Goal: Browse casually: Explore the website without a specific task or goal

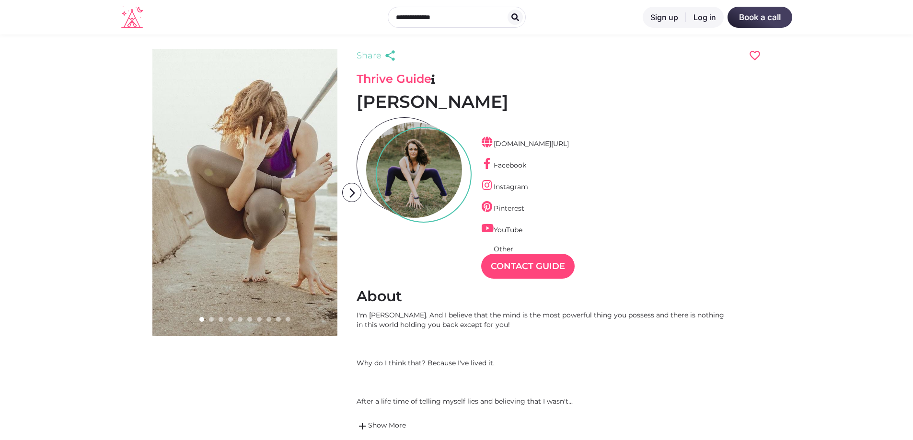
scroll to position [23, 42]
click at [210, 319] on div at bounding box center [211, 319] width 5 height 5
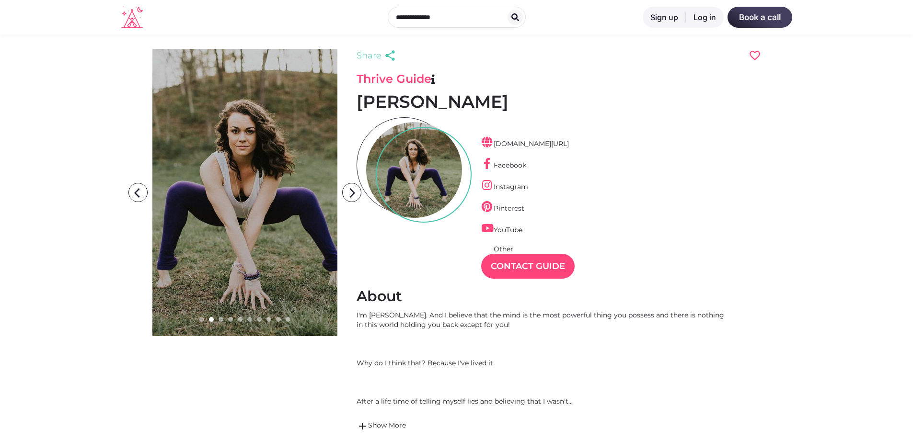
click at [221, 319] on div at bounding box center [221, 319] width 5 height 5
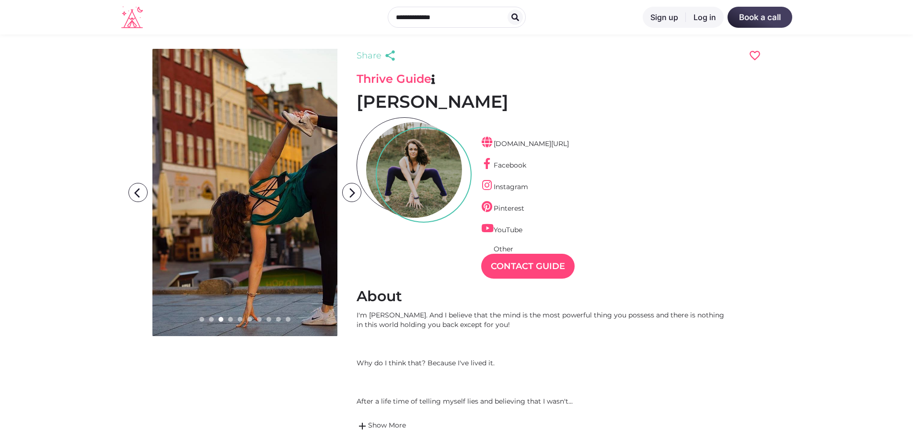
click at [231, 319] on div at bounding box center [230, 319] width 5 height 5
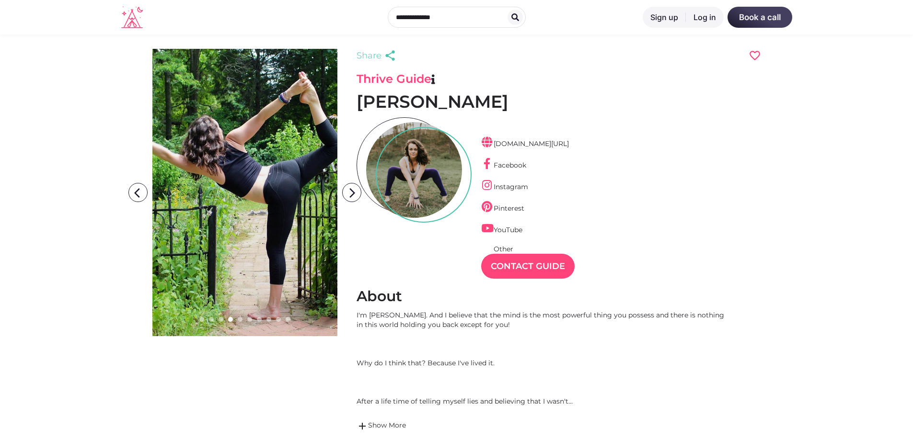
click at [239, 256] on link at bounding box center [244, 193] width 185 height 288
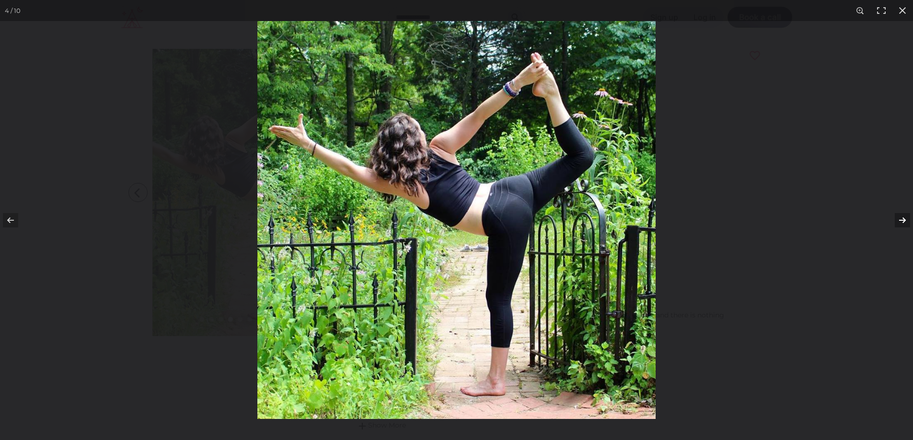
click at [903, 219] on button at bounding box center [896, 220] width 34 height 48
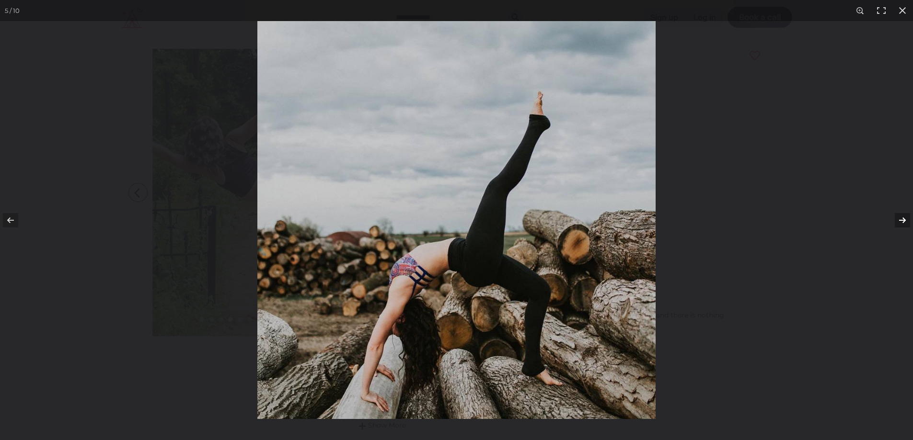
click at [903, 219] on button at bounding box center [896, 220] width 34 height 48
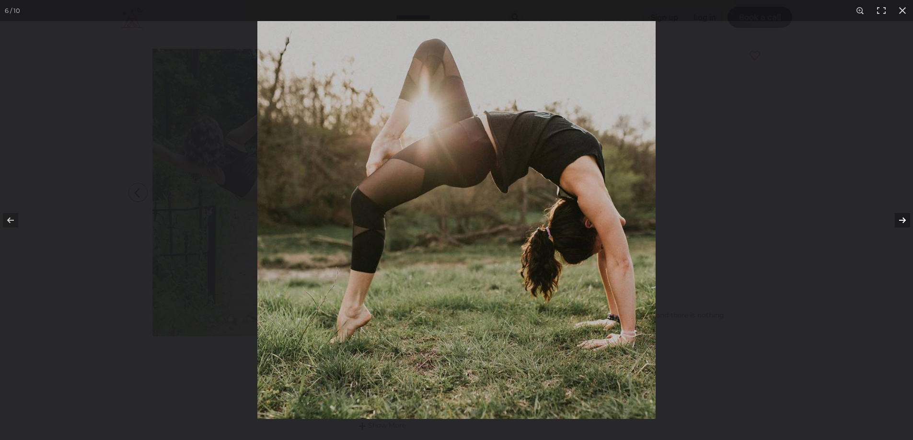
click at [903, 219] on button at bounding box center [896, 220] width 34 height 48
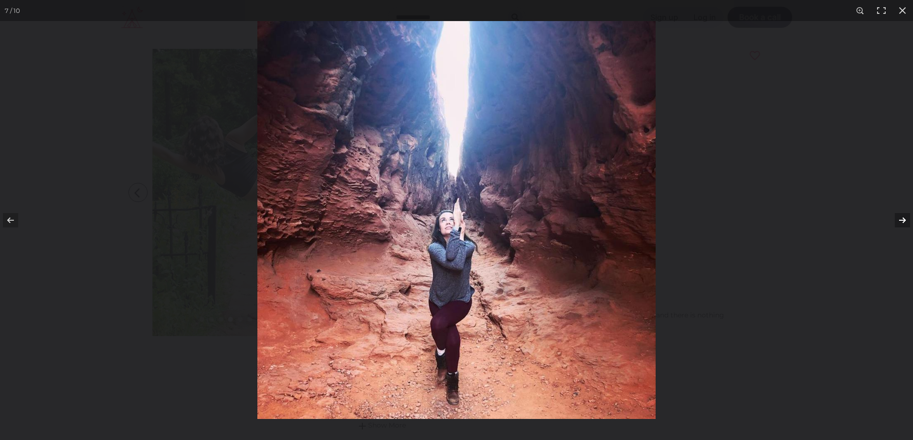
click at [903, 219] on button at bounding box center [896, 220] width 34 height 48
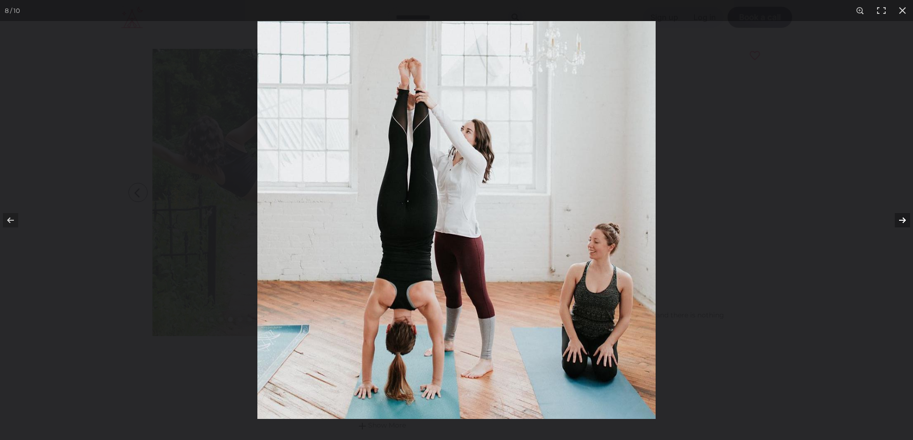
click at [903, 219] on button at bounding box center [896, 220] width 34 height 48
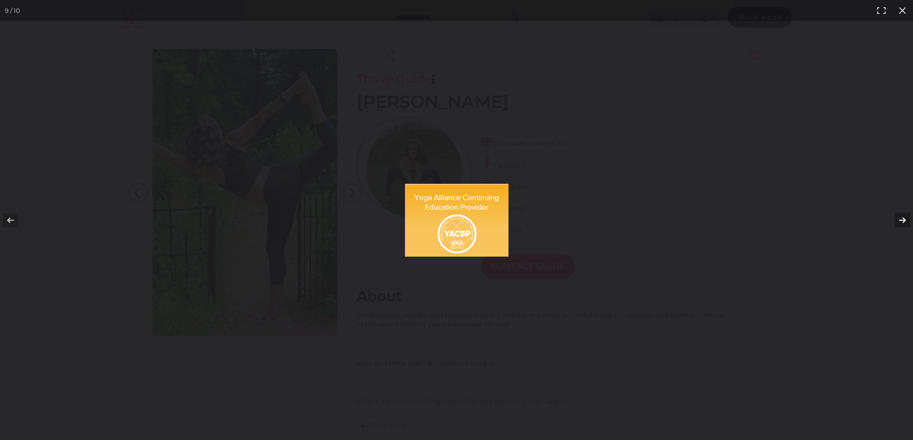
click at [902, 219] on button at bounding box center [896, 220] width 34 height 48
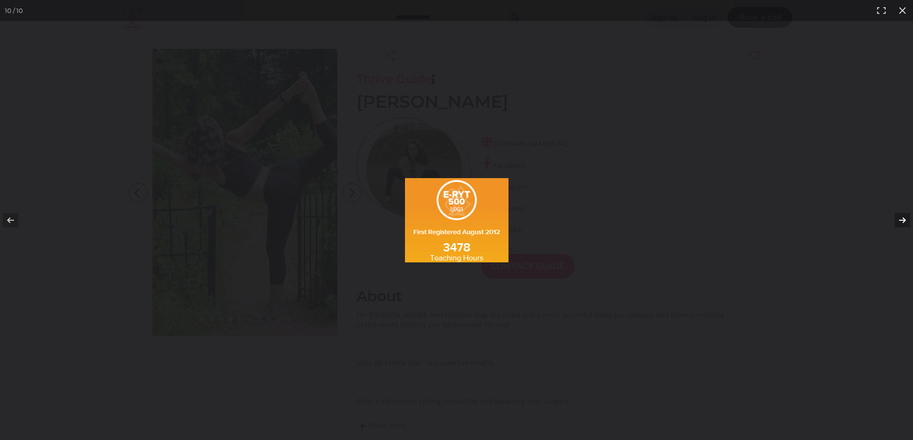
click at [902, 219] on button at bounding box center [896, 220] width 34 height 48
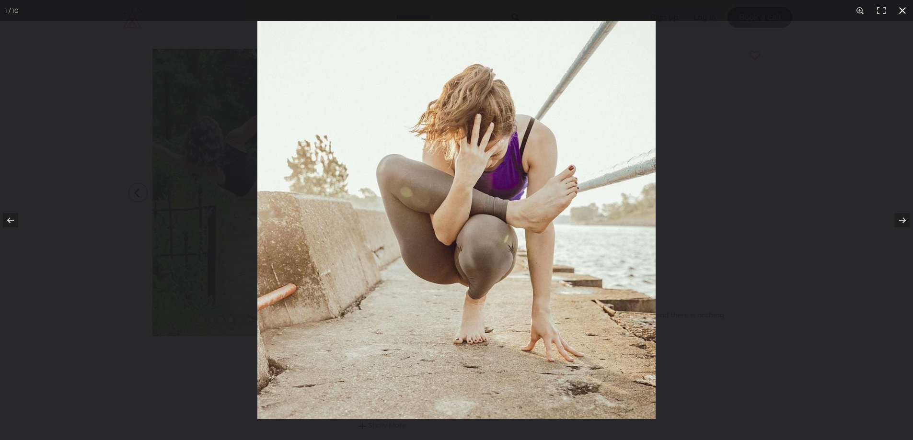
click at [902, 10] on button at bounding box center [902, 10] width 21 height 21
